Goal: Task Accomplishment & Management: Complete application form

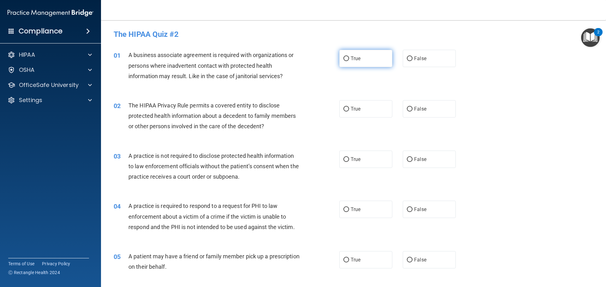
click at [356, 53] on label "True" at bounding box center [365, 58] width 53 height 17
click at [349, 56] on input "True" at bounding box center [346, 58] width 6 height 5
radio input "true"
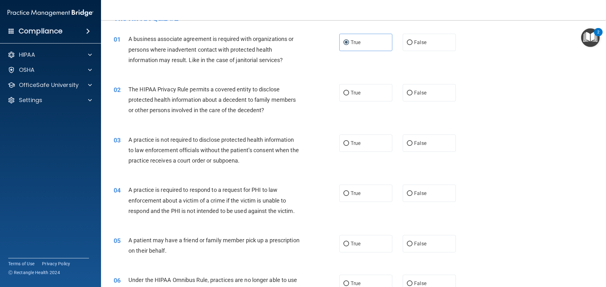
scroll to position [32, 0]
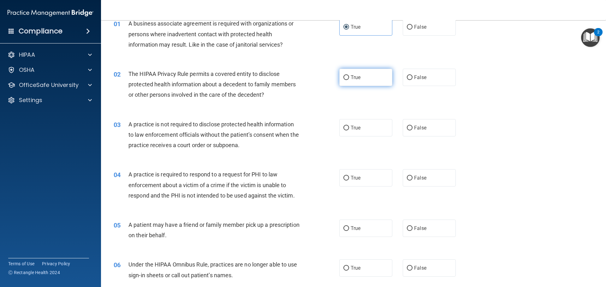
click at [351, 78] on span "True" at bounding box center [356, 77] width 10 height 6
click at [349, 78] on input "True" at bounding box center [346, 77] width 6 height 5
radio input "true"
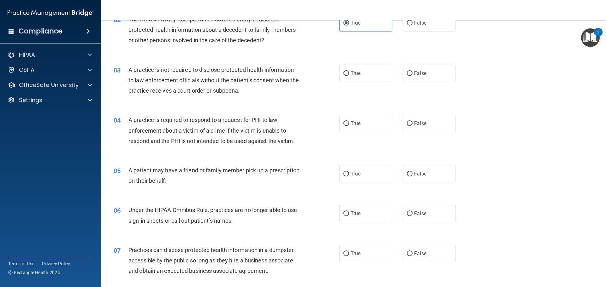
scroll to position [95, 0]
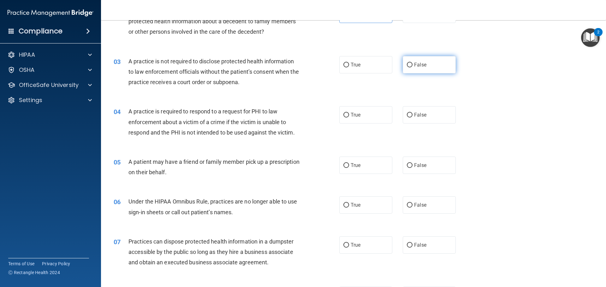
click at [422, 63] on span "False" at bounding box center [420, 65] width 12 height 6
click at [412, 63] on input "False" at bounding box center [410, 65] width 6 height 5
radio input "true"
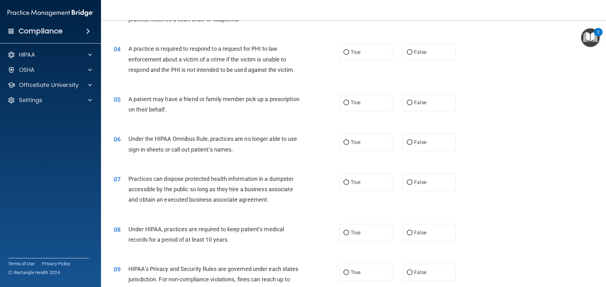
scroll to position [158, 0]
click at [410, 51] on label "False" at bounding box center [429, 51] width 53 height 17
click at [410, 51] on input "False" at bounding box center [410, 52] width 6 height 5
radio input "true"
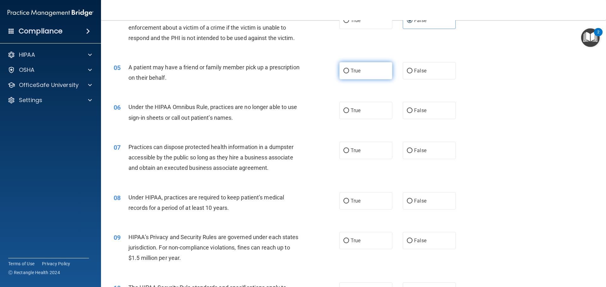
click at [351, 72] on span "True" at bounding box center [356, 71] width 10 height 6
click at [349, 72] on input "True" at bounding box center [346, 71] width 6 height 5
radio input "true"
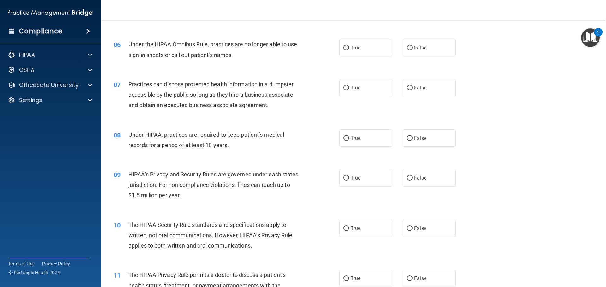
scroll to position [252, 0]
click at [419, 47] on span "False" at bounding box center [420, 47] width 12 height 6
click at [412, 47] on input "False" at bounding box center [410, 47] width 6 height 5
radio input "true"
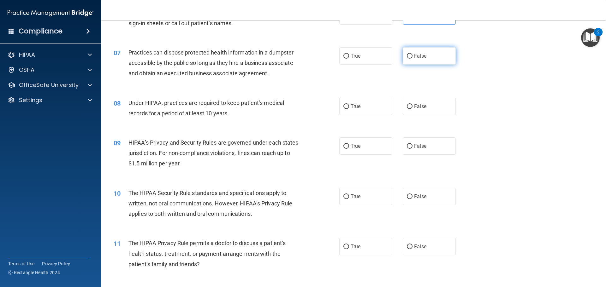
click at [416, 56] on span "False" at bounding box center [420, 56] width 12 height 6
click at [412, 56] on input "False" at bounding box center [410, 56] width 6 height 5
radio input "true"
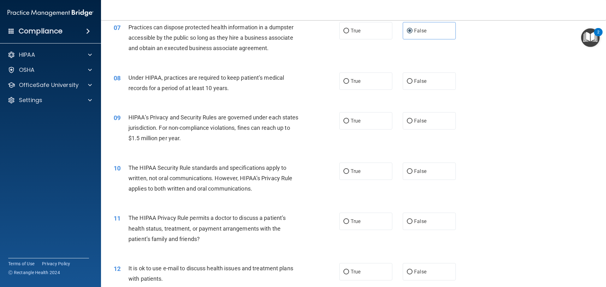
scroll to position [347, 0]
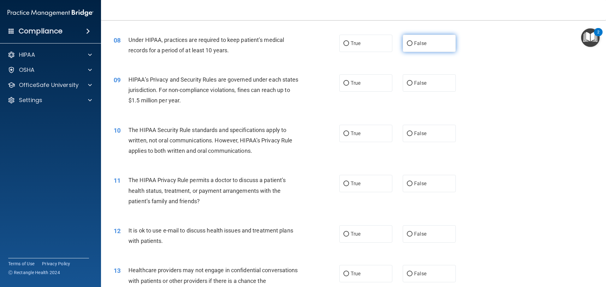
click at [421, 43] on span "False" at bounding box center [420, 43] width 12 height 6
click at [412, 43] on input "False" at bounding box center [410, 43] width 6 height 5
radio input "true"
click at [355, 80] on span "True" at bounding box center [356, 83] width 10 height 6
click at [349, 81] on input "True" at bounding box center [346, 83] width 6 height 5
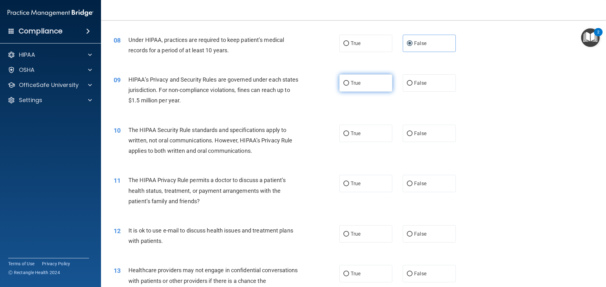
radio input "true"
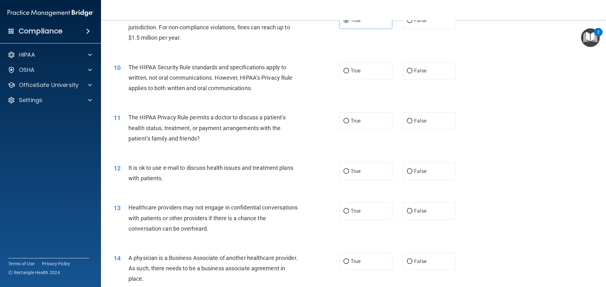
scroll to position [410, 0]
click at [354, 70] on span "True" at bounding box center [356, 71] width 10 height 6
click at [349, 70] on input "True" at bounding box center [346, 70] width 6 height 5
radio input "true"
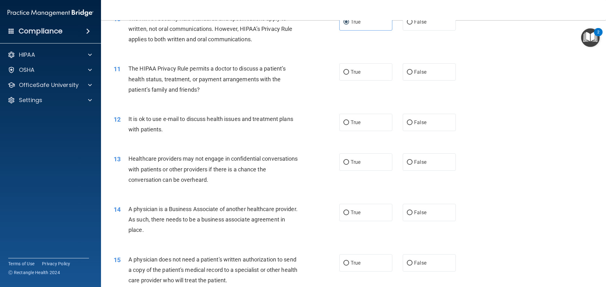
scroll to position [473, 0]
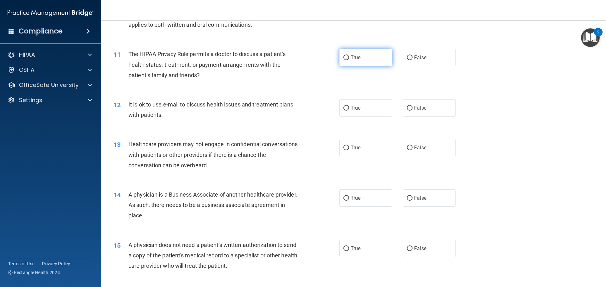
click at [364, 62] on label "True" at bounding box center [365, 57] width 53 height 17
click at [349, 60] on input "True" at bounding box center [346, 58] width 6 height 5
radio input "true"
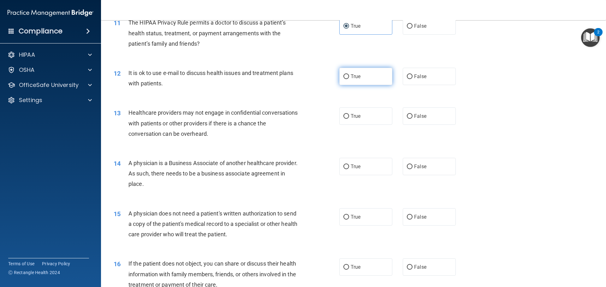
click at [364, 74] on label "True" at bounding box center [365, 76] width 53 height 17
click at [349, 74] on input "True" at bounding box center [346, 76] width 6 height 5
radio input "true"
click at [356, 118] on span "True" at bounding box center [356, 116] width 10 height 6
click at [349, 118] on input "True" at bounding box center [346, 116] width 6 height 5
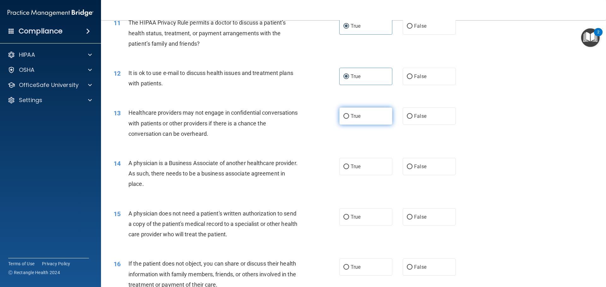
radio input "true"
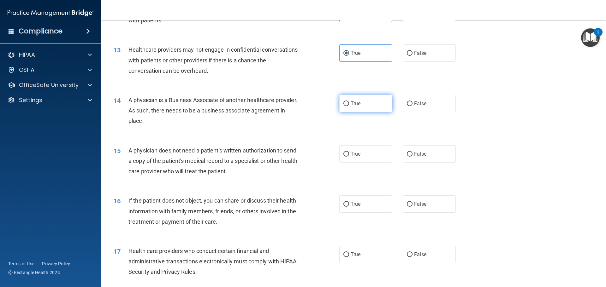
click at [358, 104] on span "True" at bounding box center [356, 104] width 10 height 6
click at [349, 104] on input "True" at bounding box center [346, 104] width 6 height 5
radio input "true"
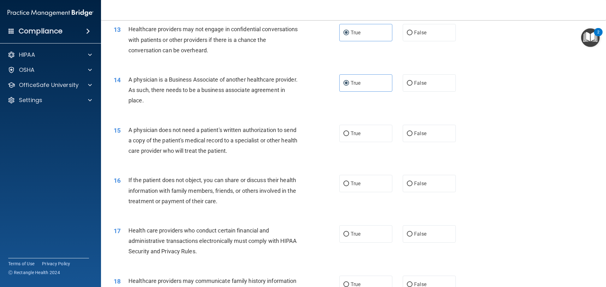
scroll to position [600, 0]
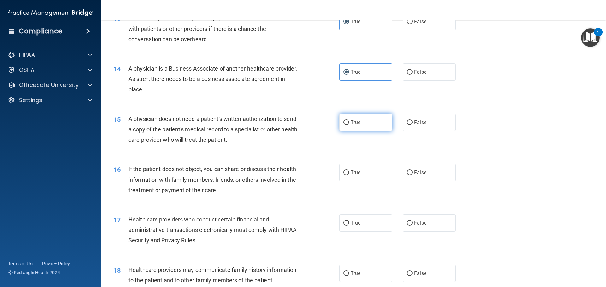
click at [359, 121] on label "True" at bounding box center [365, 122] width 53 height 17
click at [349, 121] on input "True" at bounding box center [346, 123] width 6 height 5
radio input "true"
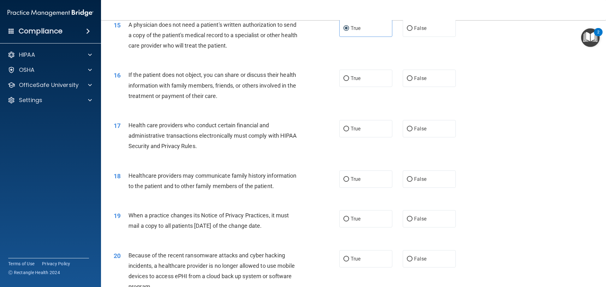
scroll to position [694, 0]
click at [417, 76] on span "False" at bounding box center [420, 78] width 12 height 6
click at [412, 76] on input "False" at bounding box center [410, 78] width 6 height 5
radio input "true"
click at [348, 127] on label "True" at bounding box center [365, 128] width 53 height 17
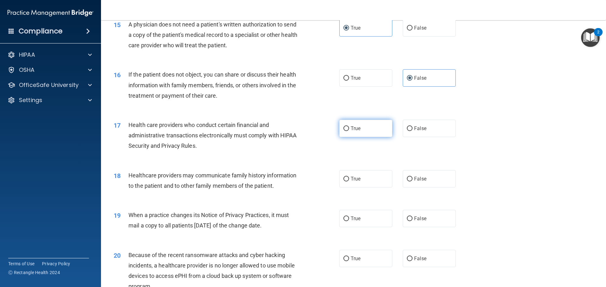
click at [348, 127] on input "True" at bounding box center [346, 129] width 6 height 5
radio input "true"
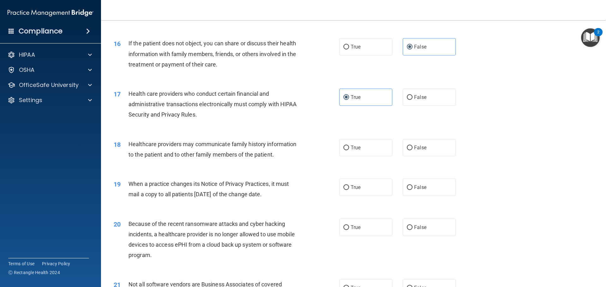
scroll to position [789, 0]
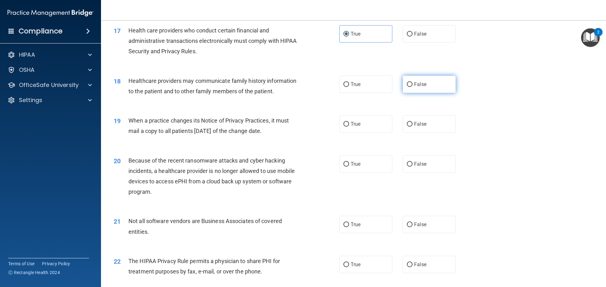
click at [414, 83] on span "False" at bounding box center [420, 84] width 12 height 6
click at [412, 83] on input "False" at bounding box center [410, 84] width 6 height 5
radio input "true"
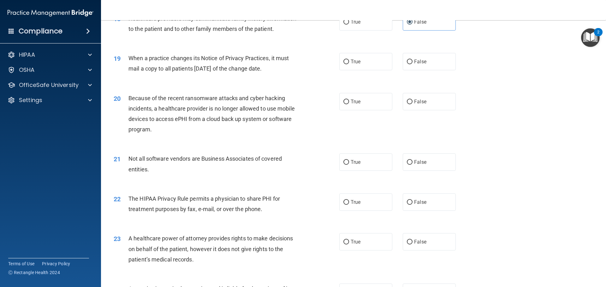
scroll to position [852, 0]
click at [360, 61] on label "True" at bounding box center [365, 60] width 53 height 17
click at [349, 61] on input "True" at bounding box center [346, 61] width 6 height 5
radio input "true"
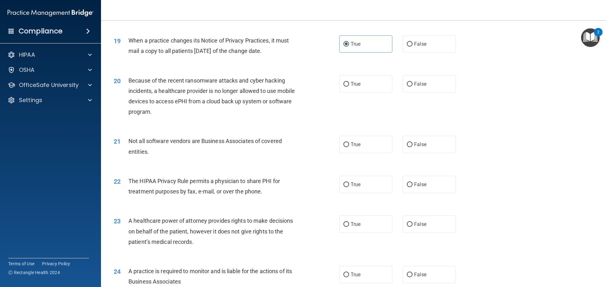
scroll to position [884, 0]
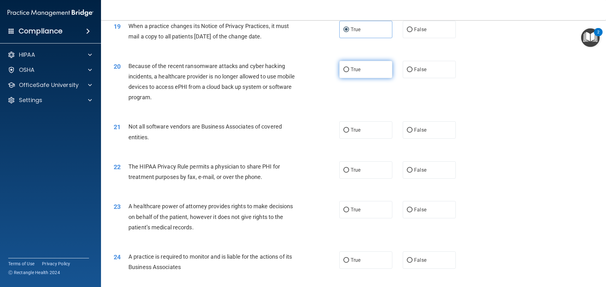
click at [365, 74] on label "True" at bounding box center [365, 69] width 53 height 17
click at [349, 72] on input "True" at bounding box center [346, 70] width 6 height 5
radio input "true"
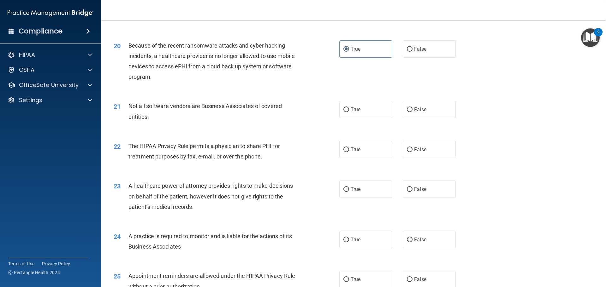
scroll to position [915, 0]
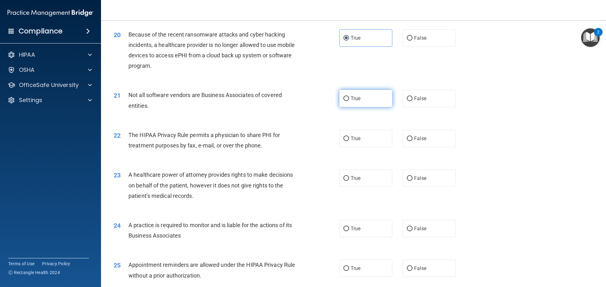
click at [362, 99] on label "True" at bounding box center [365, 98] width 53 height 17
click at [349, 99] on input "True" at bounding box center [346, 99] width 6 height 5
radio input "true"
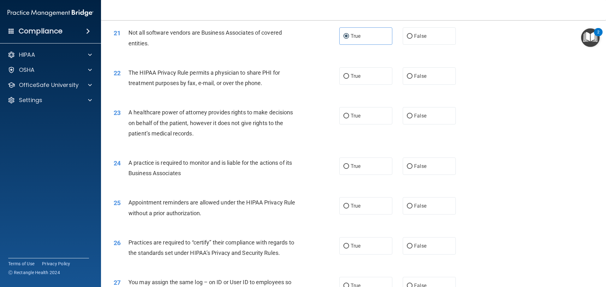
scroll to position [978, 0]
click at [351, 78] on span "True" at bounding box center [356, 76] width 10 height 6
click at [349, 78] on input "True" at bounding box center [346, 76] width 6 height 5
radio input "true"
click at [360, 113] on label "True" at bounding box center [365, 115] width 53 height 17
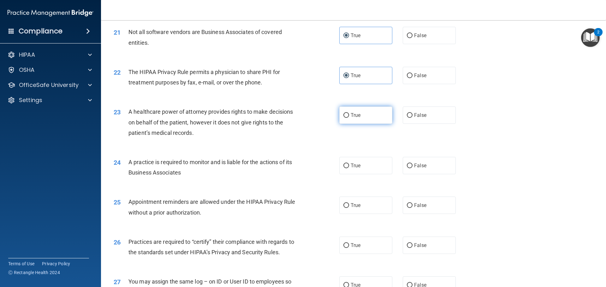
click at [349, 113] on input "True" at bounding box center [346, 115] width 6 height 5
radio input "true"
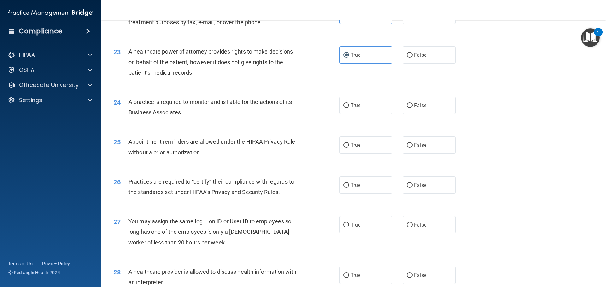
scroll to position [1041, 0]
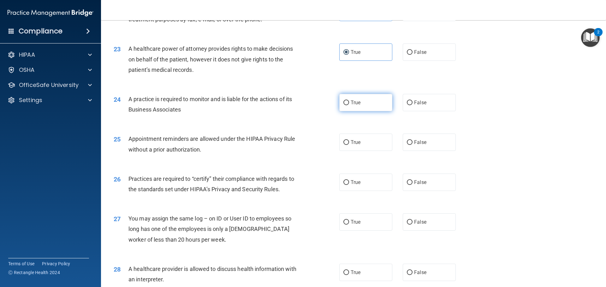
click at [360, 105] on label "True" at bounding box center [365, 102] width 53 height 17
click at [349, 105] on input "True" at bounding box center [346, 103] width 6 height 5
radio input "true"
click at [376, 145] on label "True" at bounding box center [365, 142] width 53 height 17
click at [349, 145] on input "True" at bounding box center [346, 142] width 6 height 5
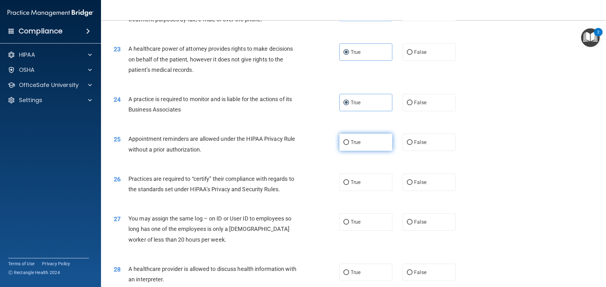
radio input "true"
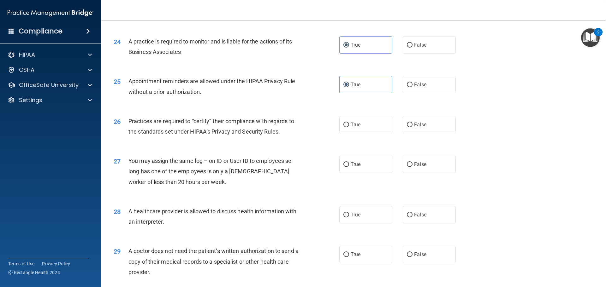
scroll to position [1104, 0]
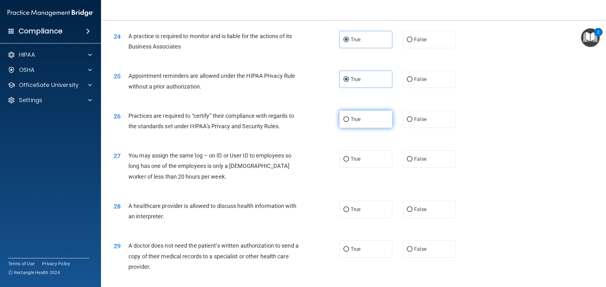
click at [348, 123] on label "True" at bounding box center [365, 119] width 53 height 17
click at [348, 122] on input "True" at bounding box center [346, 119] width 6 height 5
radio input "true"
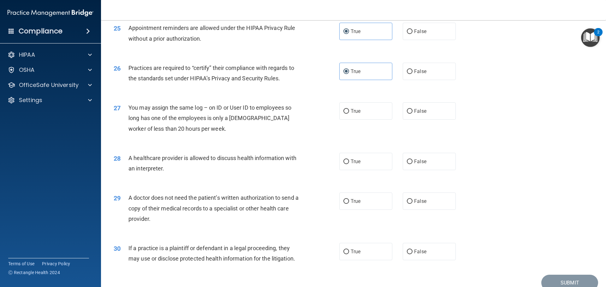
scroll to position [1167, 0]
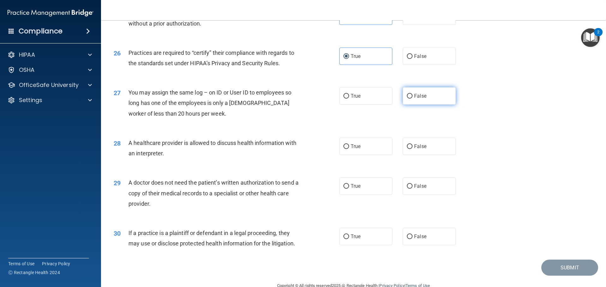
click at [414, 99] on label "False" at bounding box center [429, 95] width 53 height 17
click at [412, 99] on input "False" at bounding box center [410, 96] width 6 height 5
radio input "true"
click at [422, 149] on span "False" at bounding box center [420, 147] width 12 height 6
click at [412, 149] on input "False" at bounding box center [410, 147] width 6 height 5
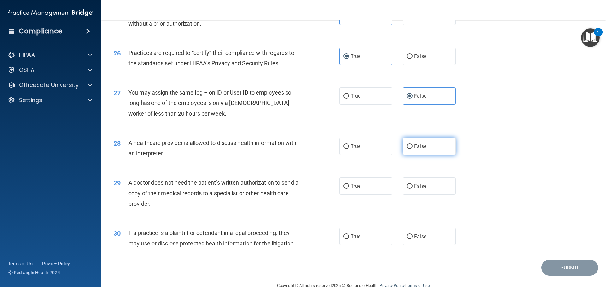
radio input "true"
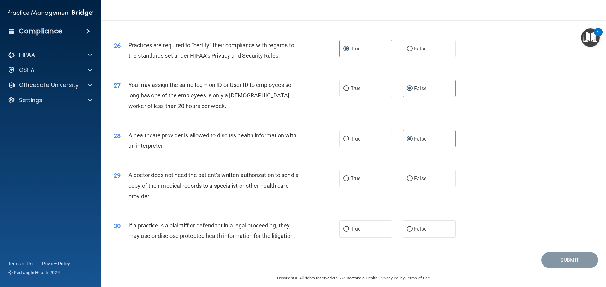
scroll to position [1181, 0]
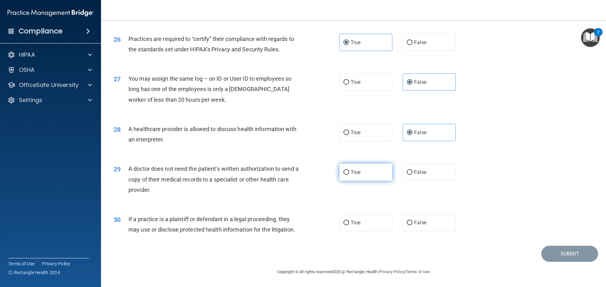
click at [362, 174] on label "True" at bounding box center [365, 172] width 53 height 17
click at [349, 174] on input "True" at bounding box center [346, 172] width 6 height 5
radio input "true"
click at [365, 227] on label "True" at bounding box center [365, 222] width 53 height 17
click at [349, 226] on input "True" at bounding box center [346, 223] width 6 height 5
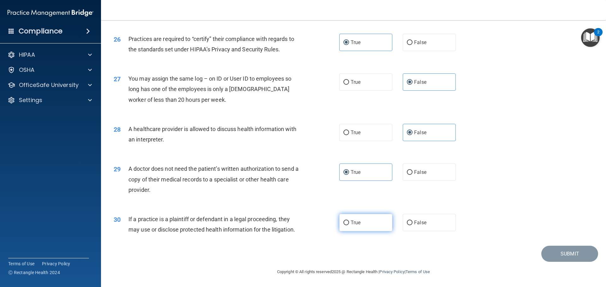
radio input "true"
click at [565, 253] on button "Submit" at bounding box center [569, 254] width 57 height 16
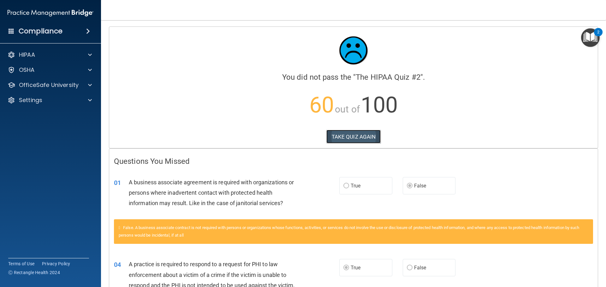
click at [355, 138] on button "TAKE QUIZ AGAIN" at bounding box center [353, 137] width 55 height 14
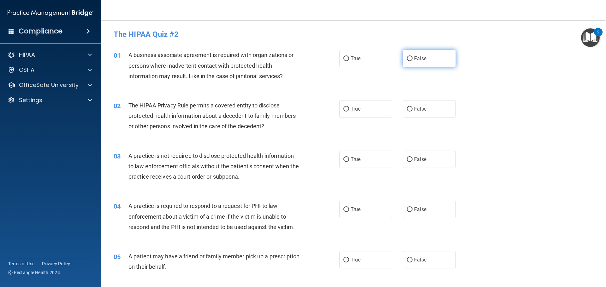
click at [407, 56] on input "False" at bounding box center [410, 58] width 6 height 5
radio input "true"
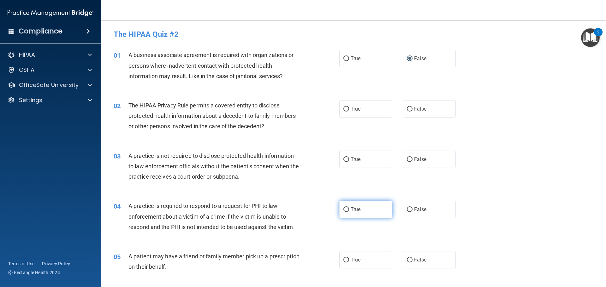
click at [354, 209] on span "True" at bounding box center [356, 210] width 10 height 6
click at [349, 209] on input "True" at bounding box center [346, 210] width 6 height 5
radio input "true"
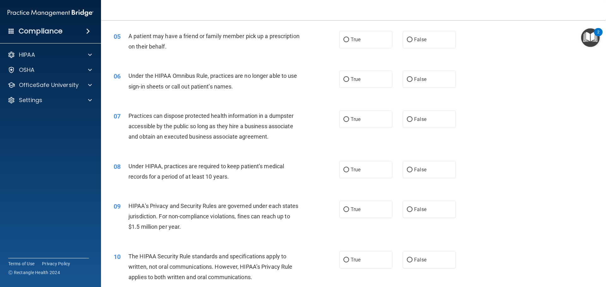
scroll to position [221, 0]
click at [415, 210] on span "False" at bounding box center [420, 209] width 12 height 6
click at [412, 210] on input "False" at bounding box center [410, 209] width 6 height 5
radio input "true"
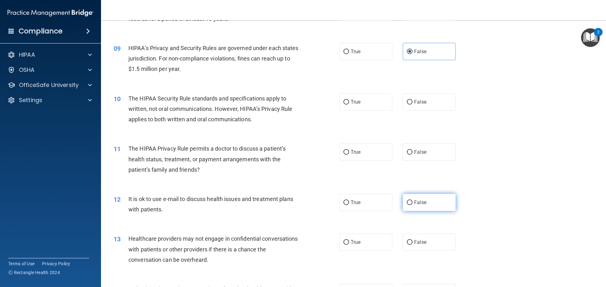
scroll to position [442, 0]
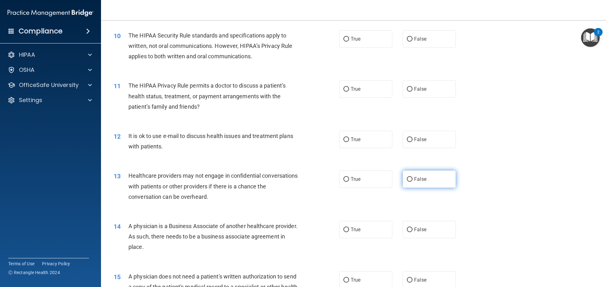
click at [417, 178] on span "False" at bounding box center [420, 179] width 12 height 6
click at [412, 178] on input "False" at bounding box center [410, 179] width 6 height 5
radio input "true"
click at [414, 229] on span "False" at bounding box center [420, 230] width 12 height 6
click at [412, 229] on input "False" at bounding box center [410, 230] width 6 height 5
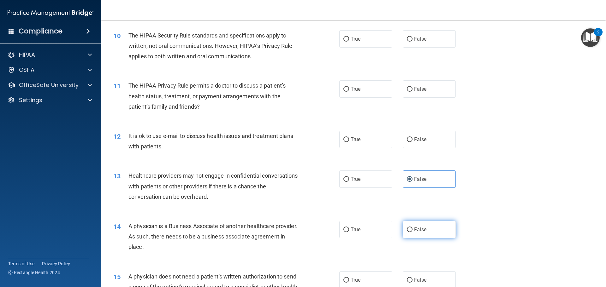
radio input "true"
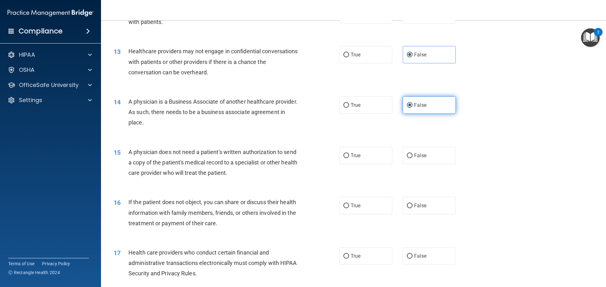
scroll to position [568, 0]
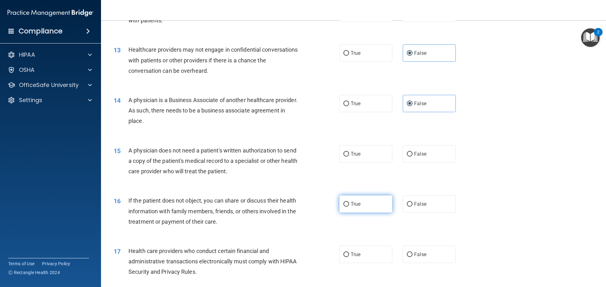
click at [344, 204] on input "True" at bounding box center [346, 204] width 6 height 5
radio input "true"
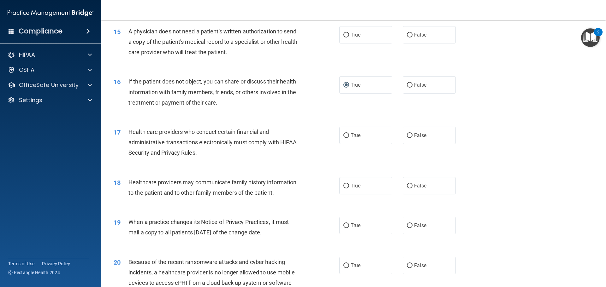
scroll to position [757, 0]
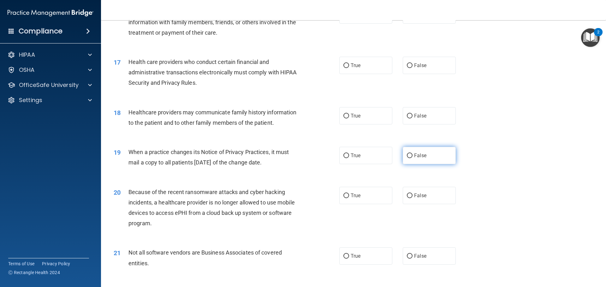
click at [424, 159] on label "False" at bounding box center [429, 155] width 53 height 17
click at [412, 158] on input "False" at bounding box center [410, 156] width 6 height 5
radio input "true"
click at [414, 198] on span "False" at bounding box center [420, 196] width 12 height 6
click at [412, 198] on input "False" at bounding box center [410, 196] width 6 height 5
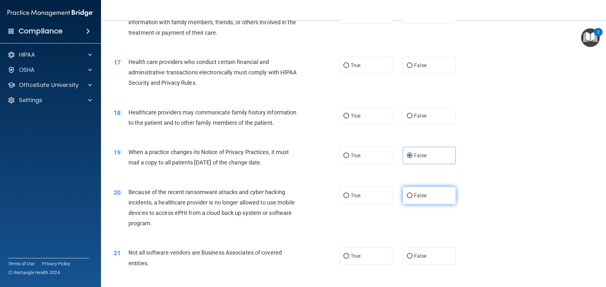
radio input "true"
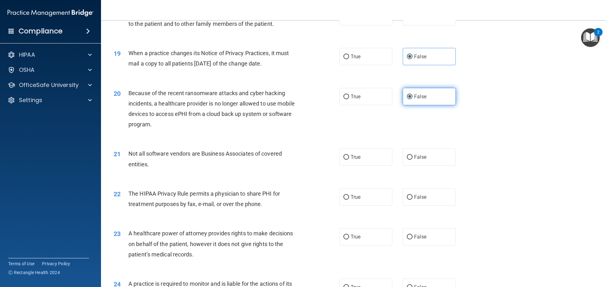
scroll to position [884, 0]
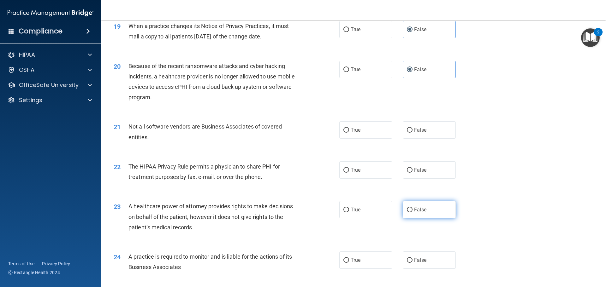
click at [417, 211] on span "False" at bounding box center [420, 210] width 12 height 6
click at [412, 211] on input "False" at bounding box center [410, 210] width 6 height 5
radio input "true"
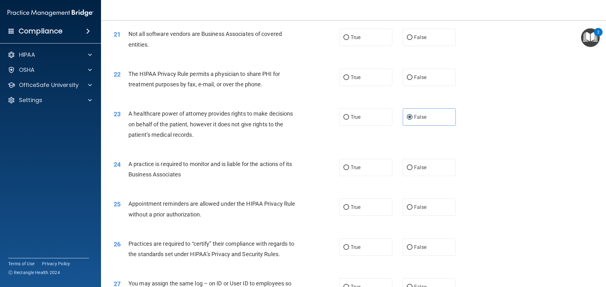
scroll to position [978, 0]
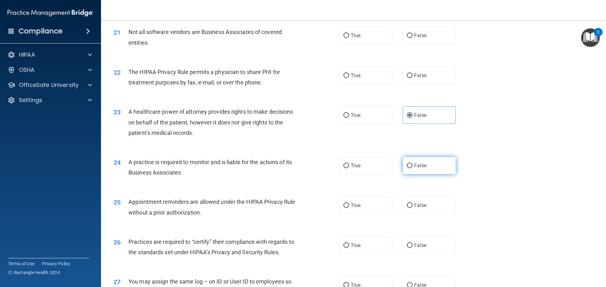
click at [415, 168] on span "False" at bounding box center [420, 166] width 12 height 6
click at [412, 168] on input "False" at bounding box center [410, 166] width 6 height 5
radio input "true"
click at [415, 247] on span "False" at bounding box center [420, 246] width 12 height 6
click at [412, 247] on input "False" at bounding box center [410, 246] width 6 height 5
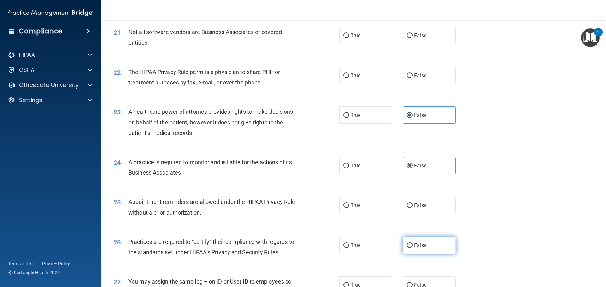
radio input "true"
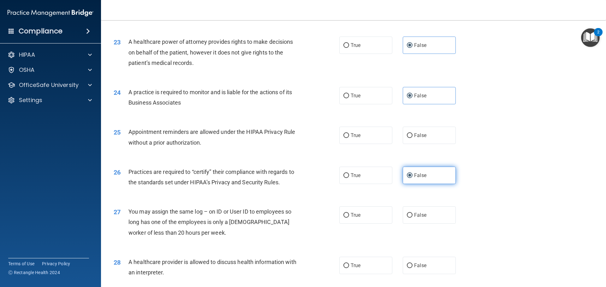
scroll to position [1073, 0]
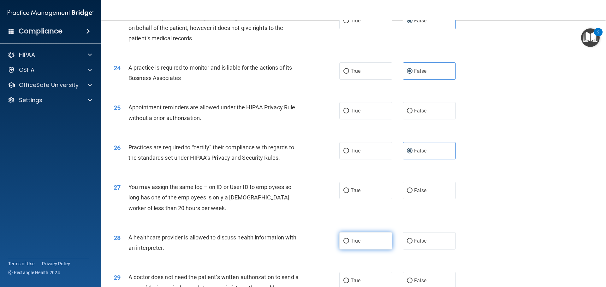
click at [357, 240] on span "True" at bounding box center [356, 241] width 10 height 6
click at [349, 240] on input "True" at bounding box center [346, 241] width 6 height 5
radio input "true"
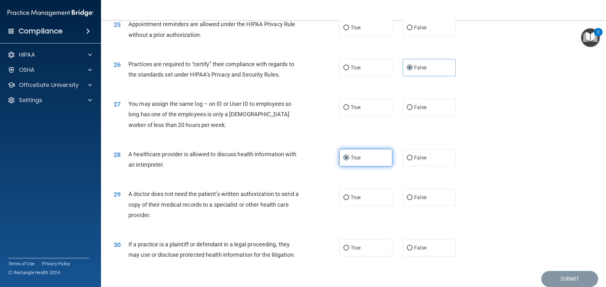
scroll to position [1167, 0]
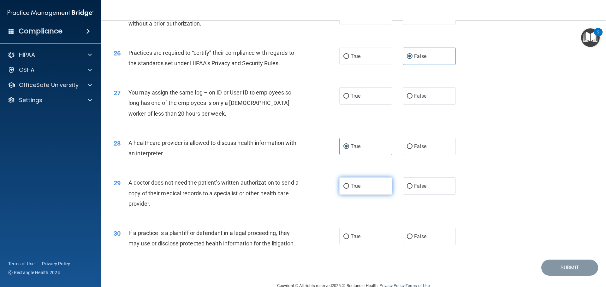
click at [351, 186] on span "True" at bounding box center [356, 186] width 10 height 6
click at [349, 186] on input "True" at bounding box center [346, 186] width 6 height 5
radio input "true"
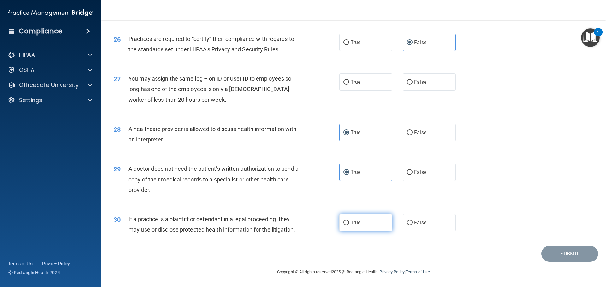
click at [357, 220] on label "True" at bounding box center [365, 222] width 53 height 17
click at [349, 221] on input "True" at bounding box center [346, 223] width 6 height 5
radio input "true"
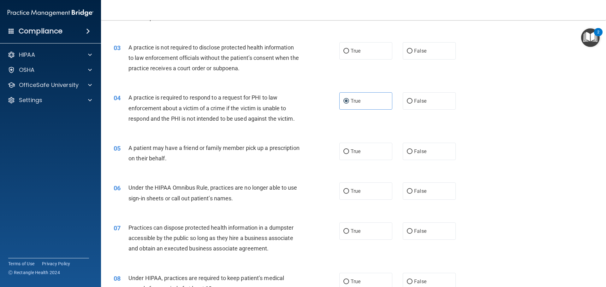
scroll to position [0, 0]
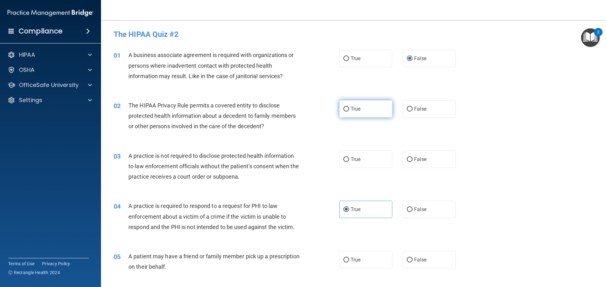
click at [364, 111] on label "True" at bounding box center [365, 108] width 53 height 17
click at [349, 111] on input "True" at bounding box center [346, 109] width 6 height 5
radio input "true"
click at [410, 160] on label "False" at bounding box center [429, 159] width 53 height 17
click at [410, 160] on input "False" at bounding box center [410, 159] width 6 height 5
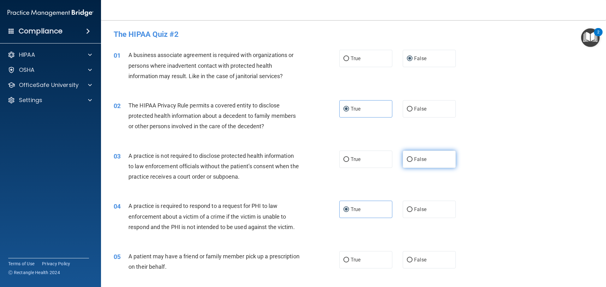
radio input "true"
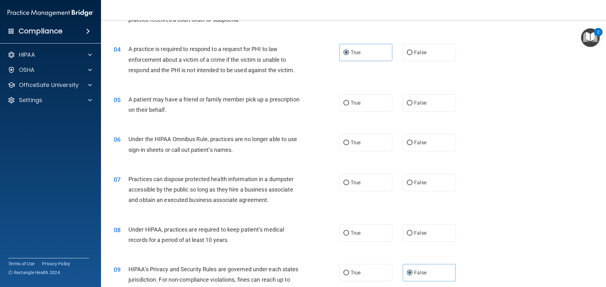
scroll to position [158, 0]
click at [346, 99] on label "True" at bounding box center [365, 102] width 53 height 17
click at [346, 100] on input "True" at bounding box center [346, 102] width 6 height 5
radio input "true"
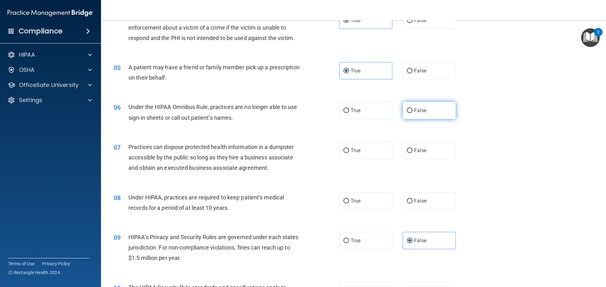
click at [417, 109] on span "False" at bounding box center [420, 111] width 12 height 6
click at [412, 109] on input "False" at bounding box center [410, 111] width 6 height 5
radio input "true"
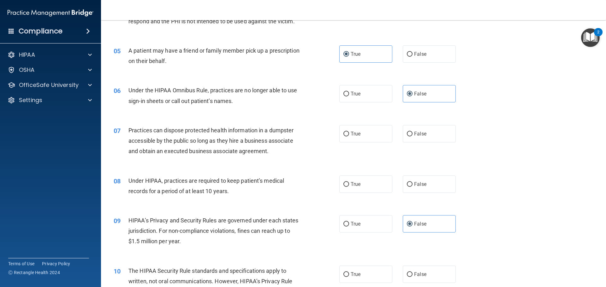
scroll to position [221, 0]
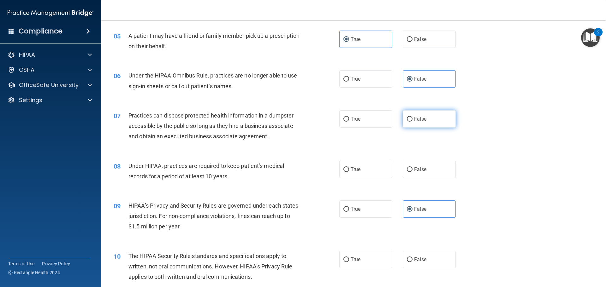
click at [417, 119] on span "False" at bounding box center [420, 119] width 12 height 6
click at [412, 119] on input "False" at bounding box center [410, 119] width 6 height 5
radio input "true"
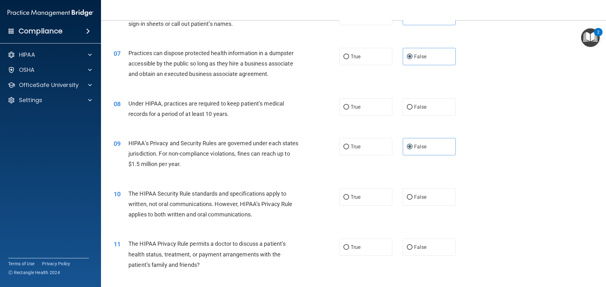
scroll to position [284, 0]
click at [417, 105] on span "False" at bounding box center [420, 106] width 12 height 6
click at [412, 105] on input "False" at bounding box center [410, 106] width 6 height 5
radio input "true"
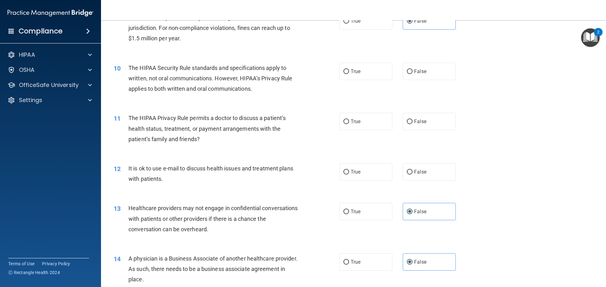
scroll to position [410, 0]
click at [352, 71] on span "True" at bounding box center [356, 71] width 10 height 6
click at [349, 71] on input "True" at bounding box center [346, 70] width 6 height 5
radio input "true"
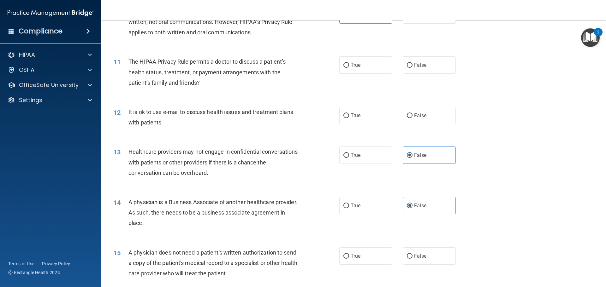
scroll to position [473, 0]
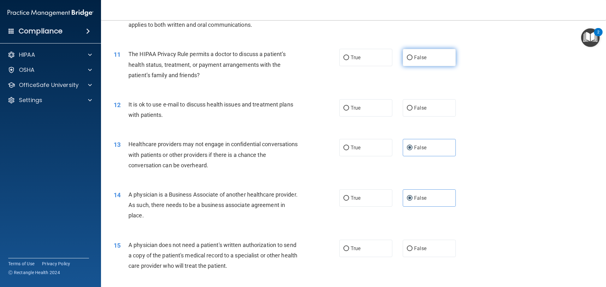
click at [420, 60] on span "False" at bounding box center [420, 58] width 12 height 6
click at [412, 60] on input "False" at bounding box center [410, 58] width 6 height 5
radio input "true"
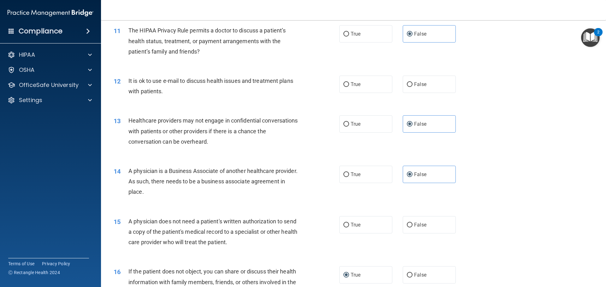
scroll to position [536, 0]
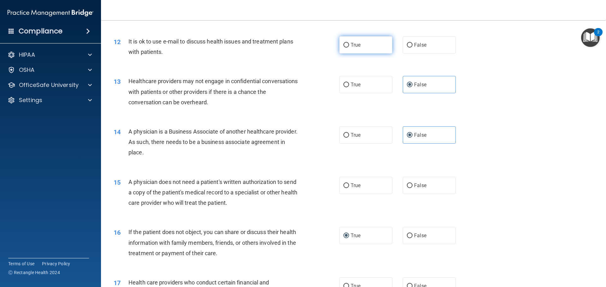
click at [373, 48] on label "True" at bounding box center [365, 44] width 53 height 17
click at [349, 48] on input "True" at bounding box center [346, 45] width 6 height 5
radio input "true"
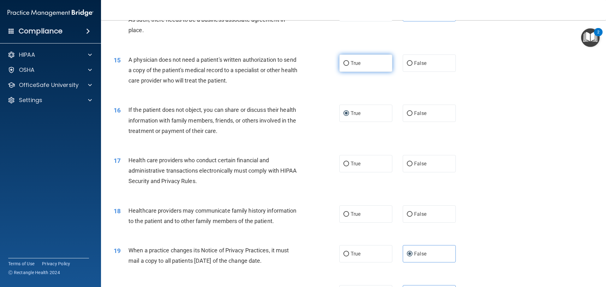
scroll to position [663, 0]
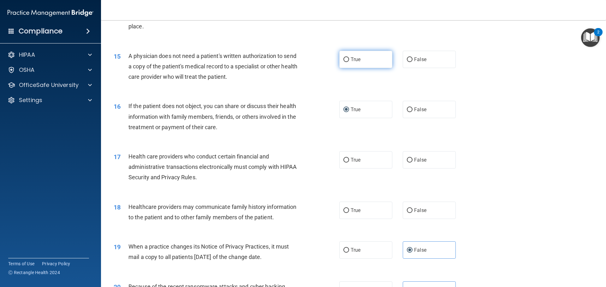
click at [363, 57] on label "True" at bounding box center [365, 59] width 53 height 17
click at [349, 57] on input "True" at bounding box center [346, 59] width 6 height 5
radio input "true"
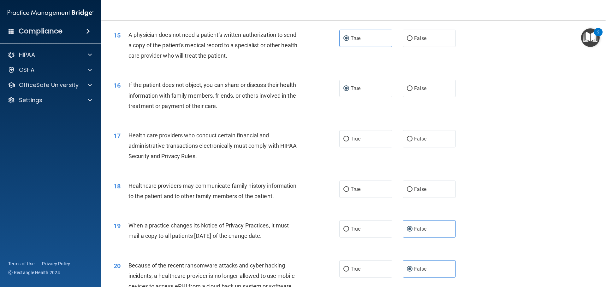
scroll to position [726, 0]
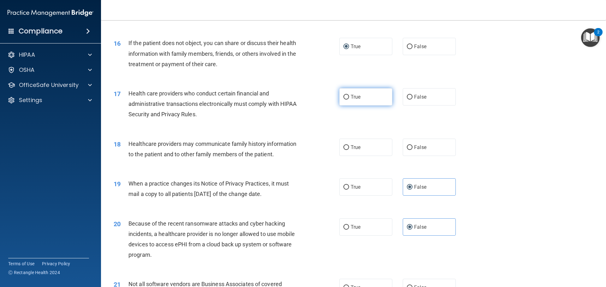
click at [354, 96] on span "True" at bounding box center [356, 97] width 10 height 6
click at [349, 96] on input "True" at bounding box center [346, 97] width 6 height 5
radio input "true"
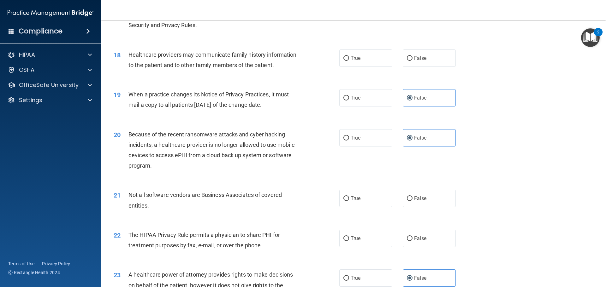
scroll to position [820, 0]
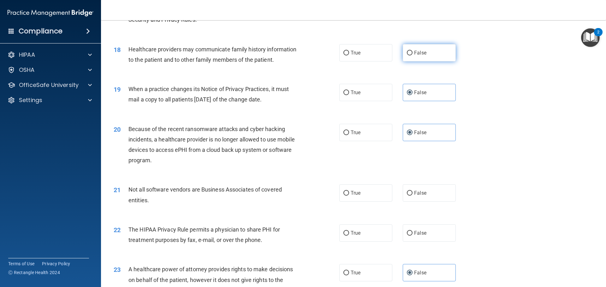
click at [419, 52] on span "False" at bounding box center [420, 53] width 12 height 6
click at [412, 52] on input "False" at bounding box center [410, 53] width 6 height 5
radio input "true"
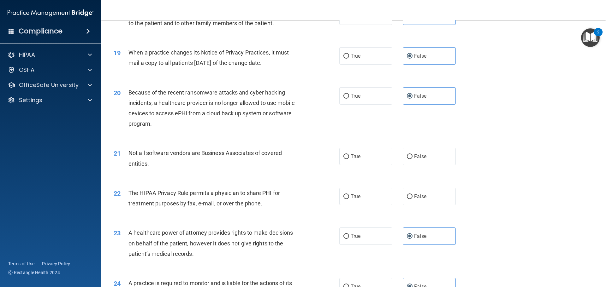
scroll to position [915, 0]
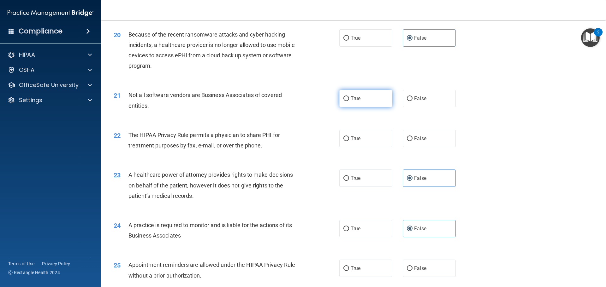
click at [374, 99] on label "True" at bounding box center [365, 98] width 53 height 17
click at [349, 99] on input "True" at bounding box center [346, 99] width 6 height 5
radio input "true"
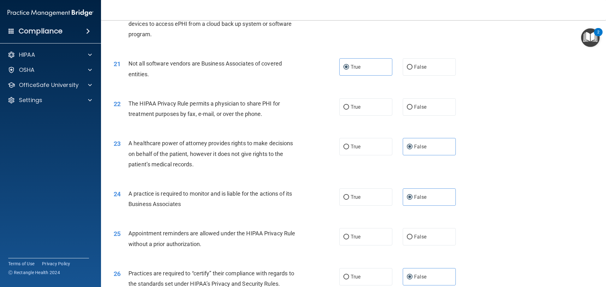
scroll to position [978, 0]
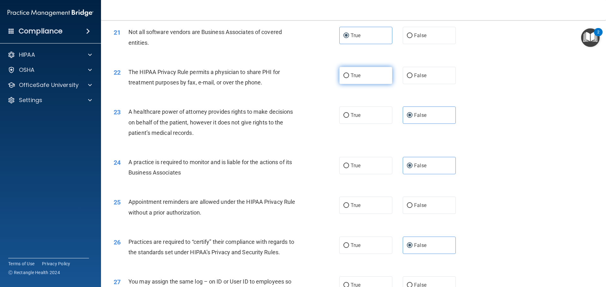
click at [355, 77] on span "True" at bounding box center [356, 76] width 10 height 6
click at [349, 77] on input "True" at bounding box center [346, 76] width 6 height 5
radio input "true"
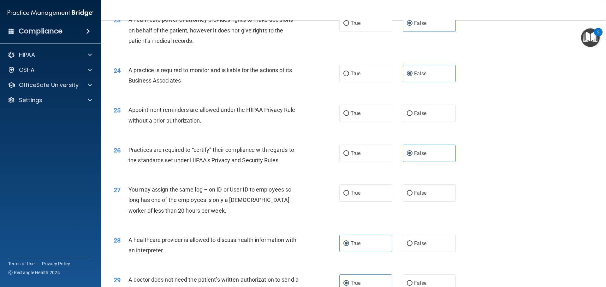
scroll to position [1073, 0]
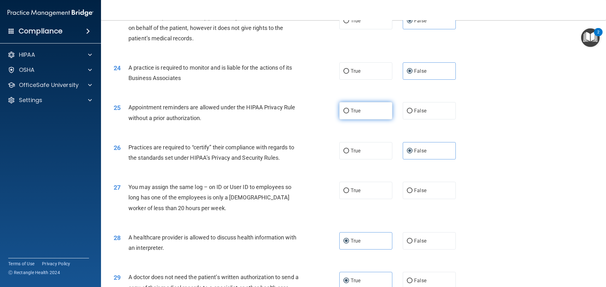
click at [351, 109] on span "True" at bounding box center [356, 111] width 10 height 6
click at [349, 109] on input "True" at bounding box center [346, 111] width 6 height 5
radio input "true"
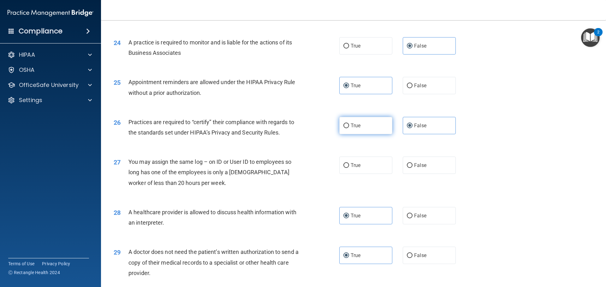
scroll to position [1136, 0]
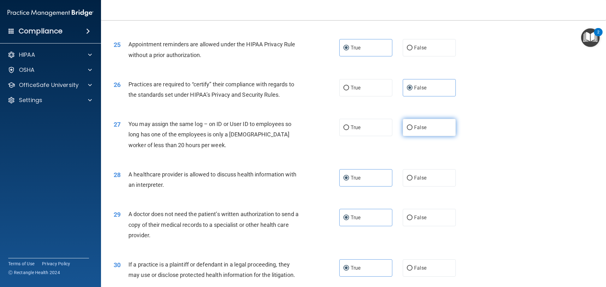
click at [431, 125] on label "False" at bounding box center [429, 127] width 53 height 17
click at [412, 126] on input "False" at bounding box center [410, 128] width 6 height 5
radio input "true"
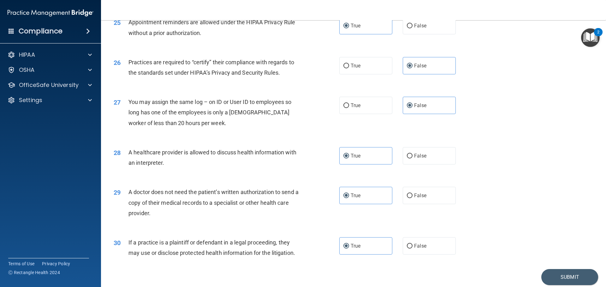
scroll to position [1181, 0]
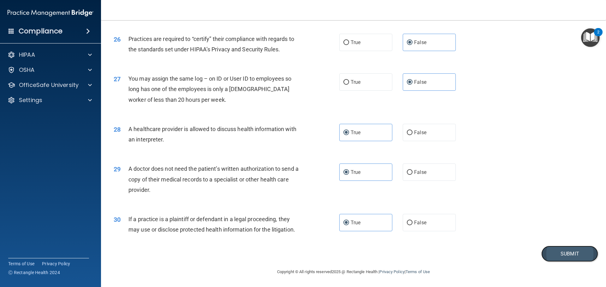
click at [562, 254] on button "Submit" at bounding box center [569, 254] width 57 height 16
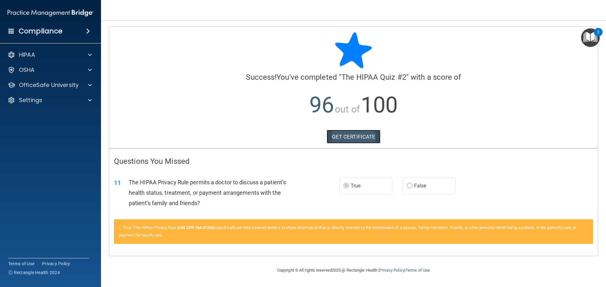
click at [355, 137] on link "GET CERTIFICATE" at bounding box center [354, 137] width 54 height 14
click at [21, 51] on p "HIPAA" at bounding box center [27, 55] width 16 height 8
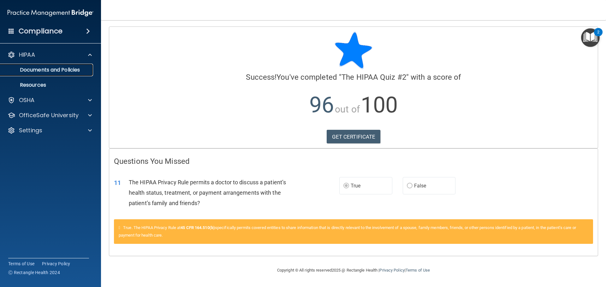
click at [73, 67] on p "Documents and Policies" at bounding box center [47, 70] width 86 height 6
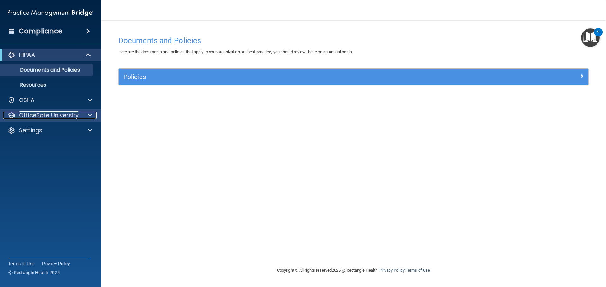
click at [92, 115] on span at bounding box center [90, 116] width 4 height 8
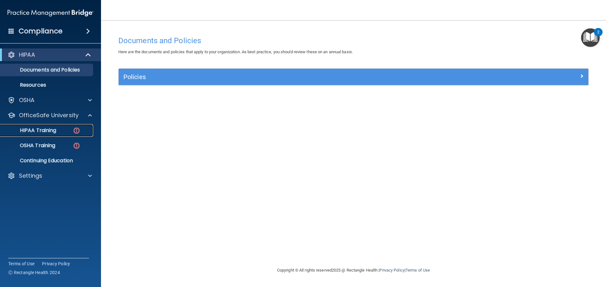
click at [59, 130] on div "HIPAA Training" at bounding box center [47, 130] width 86 height 6
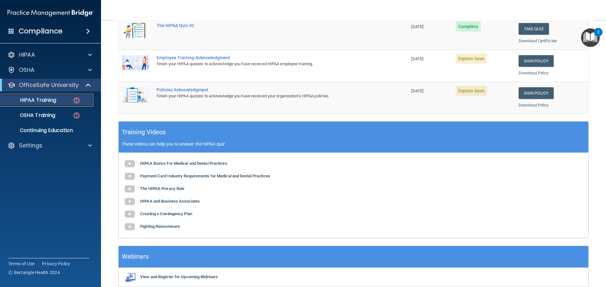
scroll to position [95, 0]
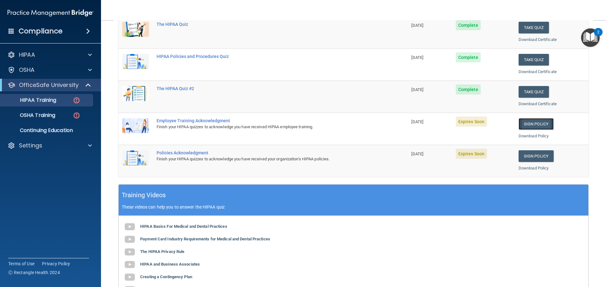
click at [531, 122] on link "Sign Policy" at bounding box center [535, 124] width 35 height 12
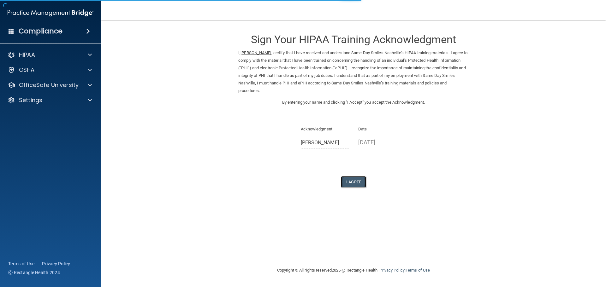
click at [355, 183] on button "I Agree" at bounding box center [353, 182] width 25 height 12
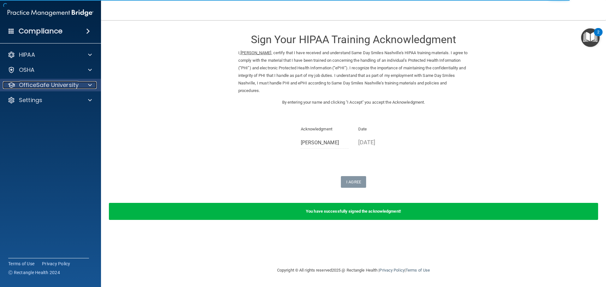
click at [90, 85] on span at bounding box center [90, 85] width 4 height 8
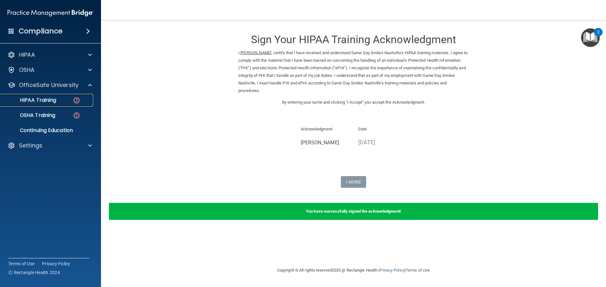
click at [63, 100] on div "HIPAA Training" at bounding box center [47, 100] width 86 height 6
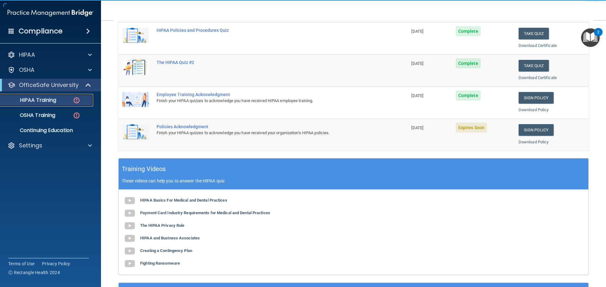
scroll to position [126, 0]
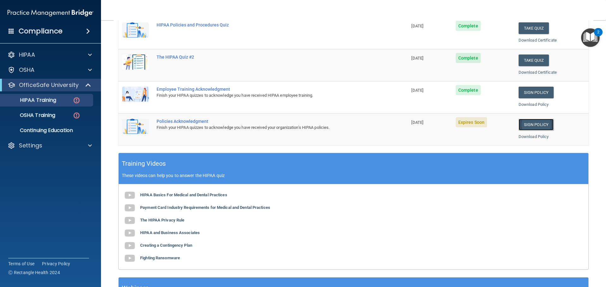
click at [530, 122] on link "Sign Policy" at bounding box center [535, 125] width 35 height 12
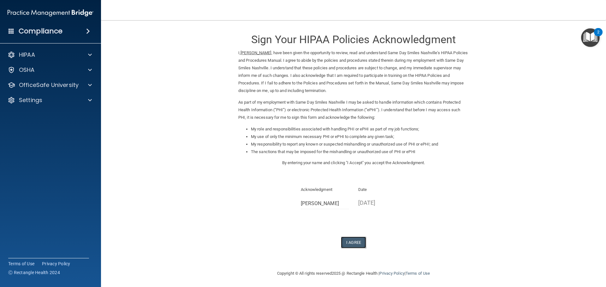
click at [351, 241] on button "I Agree" at bounding box center [353, 243] width 25 height 12
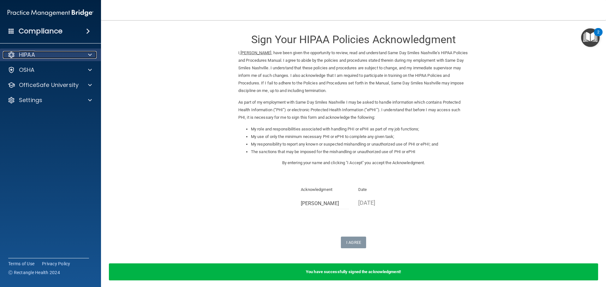
click at [89, 51] on span at bounding box center [90, 55] width 4 height 8
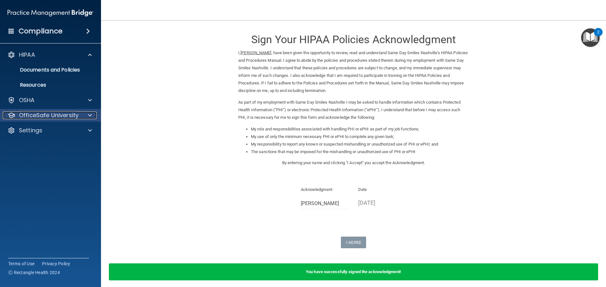
click at [84, 115] on div at bounding box center [89, 116] width 16 height 8
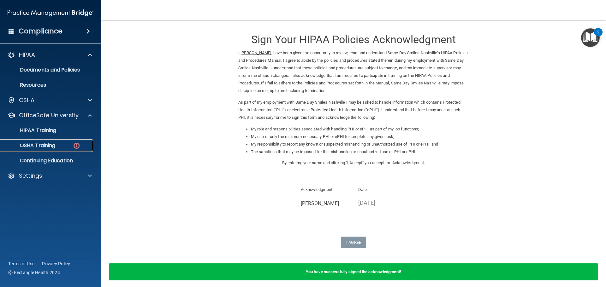
click at [47, 145] on p "OSHA Training" at bounding box center [29, 146] width 51 height 6
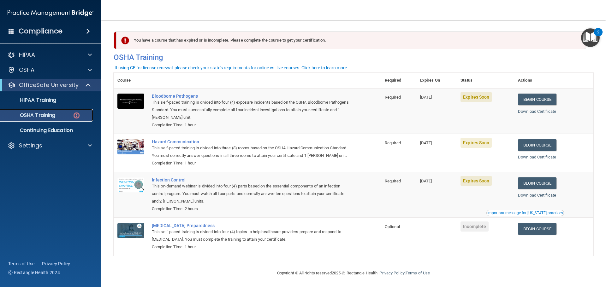
click at [41, 114] on p "OSHA Training" at bounding box center [29, 115] width 51 height 6
click at [86, 70] on div at bounding box center [89, 70] width 16 height 8
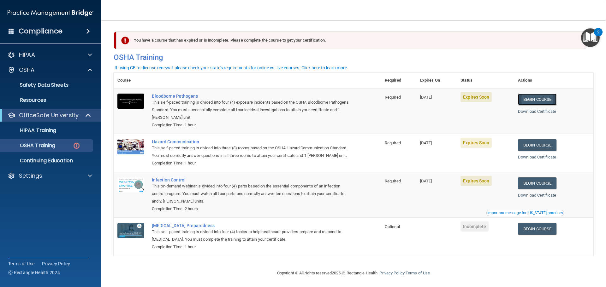
click at [545, 98] on link "Begin Course" at bounding box center [537, 100] width 38 height 12
